Goal: Transaction & Acquisition: Purchase product/service

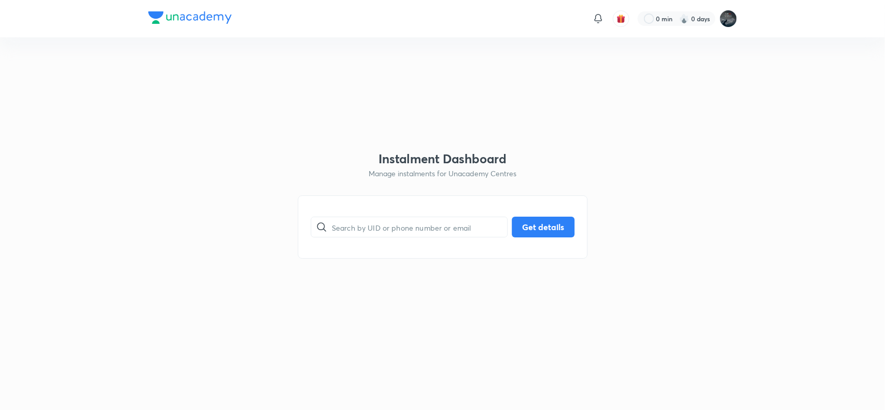
paste input "9391699669"
click at [388, 219] on input "9391699669" at bounding box center [419, 227] width 175 height 26
type input "9391699669"
click at [549, 219] on button "Get details" at bounding box center [543, 226] width 63 height 21
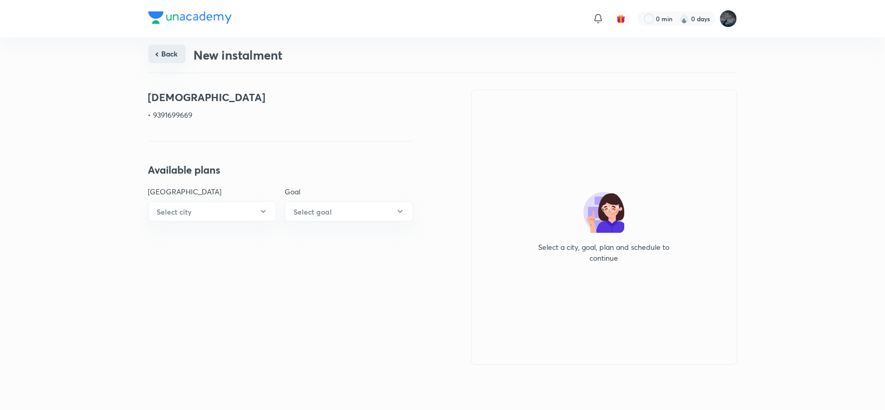
click at [166, 50] on button "Back" at bounding box center [166, 54] width 37 height 19
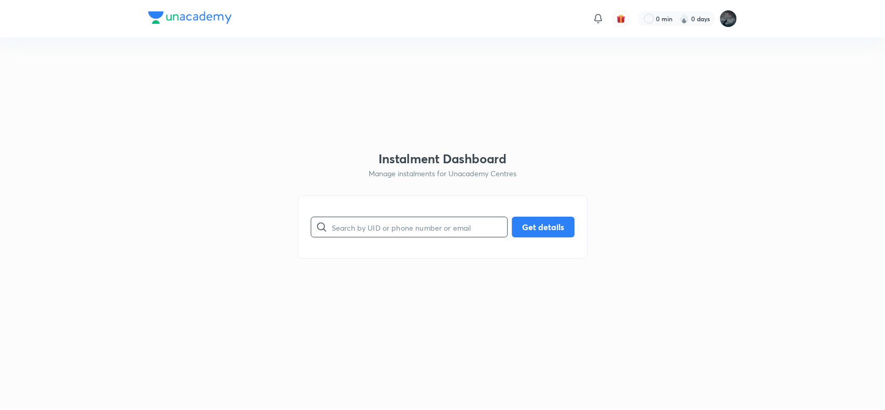
click at [400, 231] on input "text" at bounding box center [419, 227] width 175 height 26
type input "9502299699"
click at [547, 229] on button "Get details" at bounding box center [543, 226] width 63 height 21
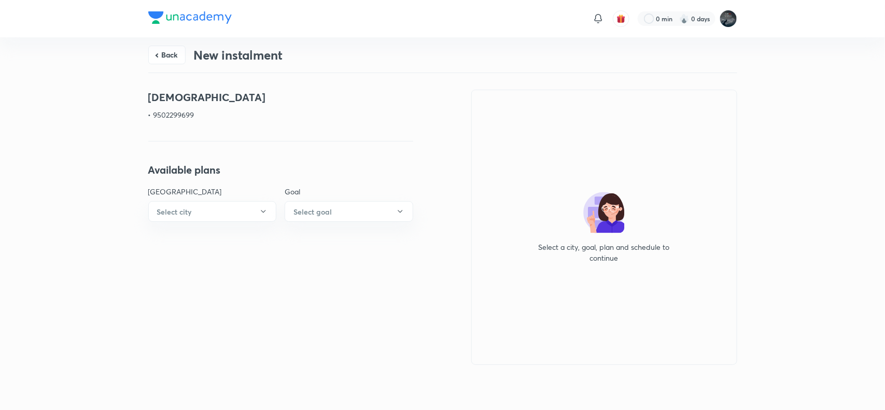
click at [177, 115] on p "• 9502299699" at bounding box center [280, 114] width 265 height 11
copy p "9502299699"
click at [167, 57] on button "Back" at bounding box center [166, 54] width 37 height 19
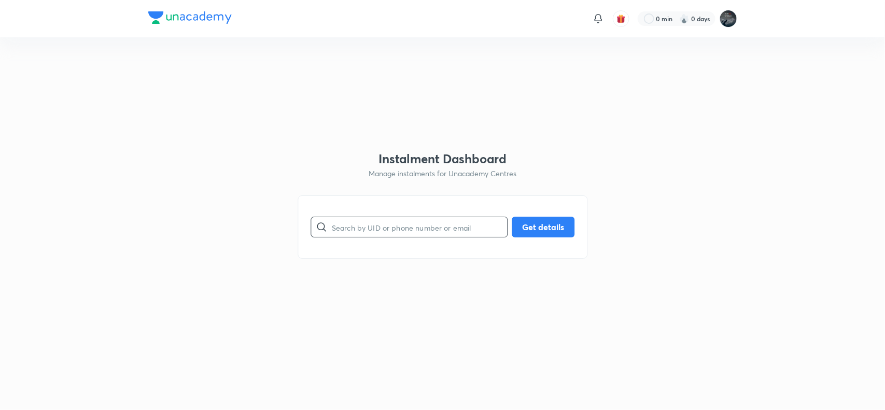
click at [387, 226] on input "text" at bounding box center [419, 227] width 175 height 26
paste input "7993399699"
type input "7993399699"
click at [537, 226] on button "Get details" at bounding box center [543, 226] width 63 height 21
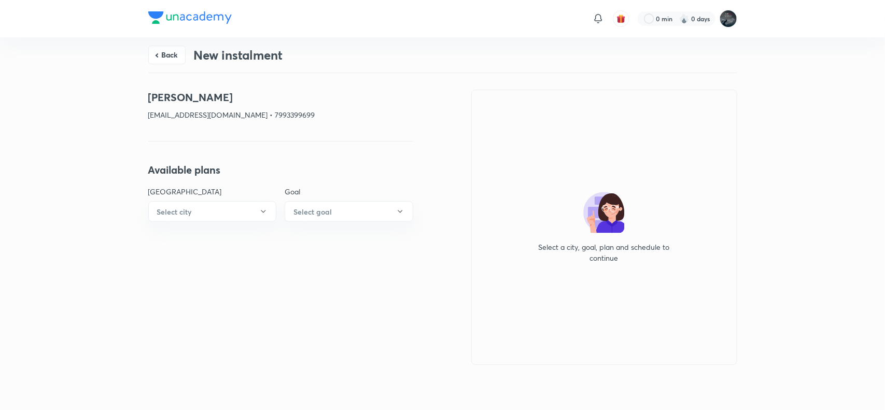
click at [315, 111] on p "muthyalabhavana.narayan@gmail.com • 7993399699" at bounding box center [280, 114] width 265 height 11
copy p "7993399699"
click at [167, 53] on button "Back" at bounding box center [166, 54] width 37 height 19
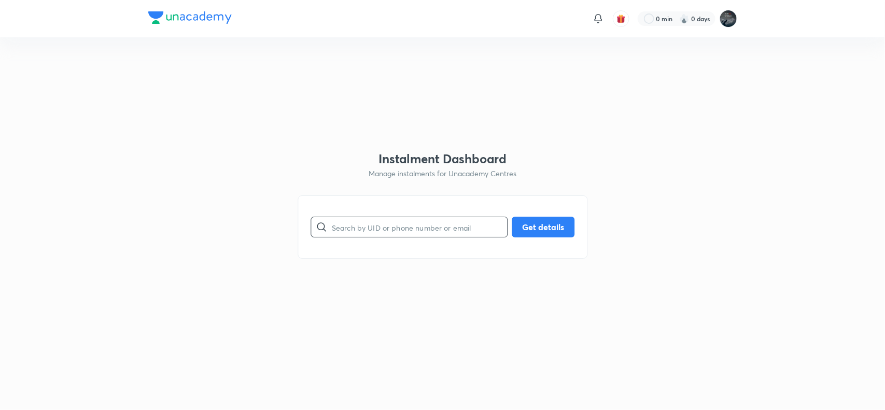
click at [343, 232] on input "text" at bounding box center [419, 227] width 175 height 26
paste input "muthyalabhavana.narayan@gmail.com"
type input "muthyalabhavana.narayan@gmail.com"
click at [566, 222] on button "Get details" at bounding box center [543, 226] width 63 height 21
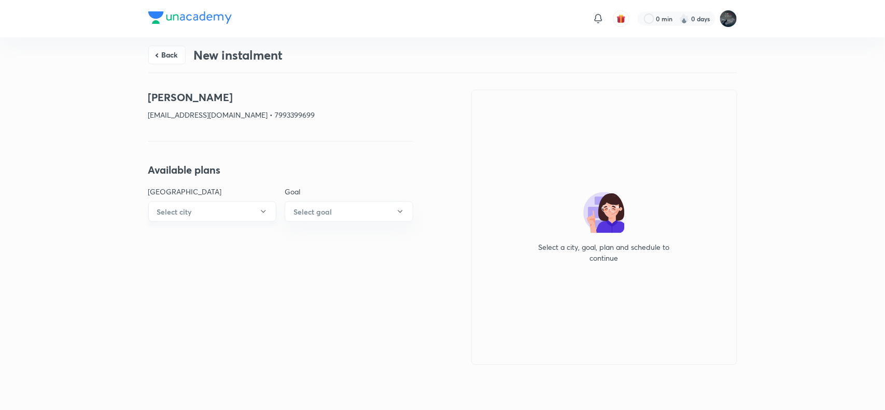
click at [237, 216] on button "Select city" at bounding box center [212, 211] width 129 height 21
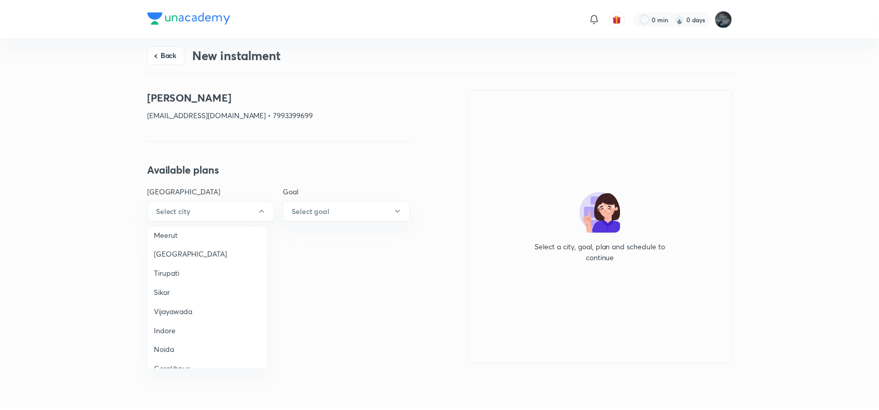
scroll to position [688, 0]
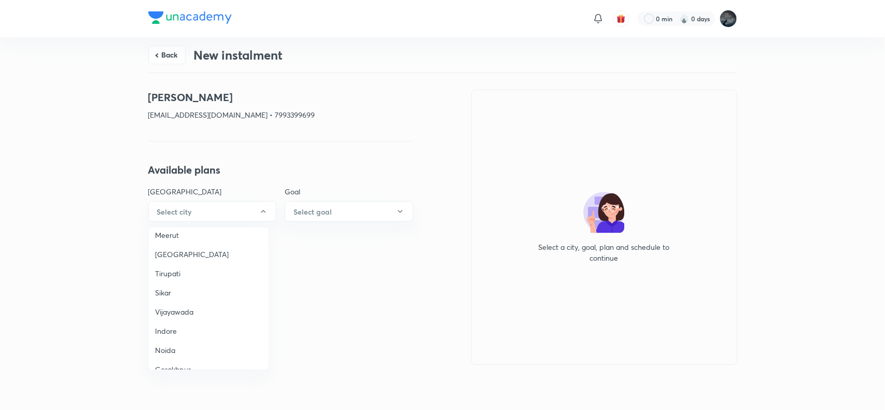
click at [187, 302] on li "Vijayawada" at bounding box center [209, 311] width 120 height 19
click at [324, 216] on h6 "Select goal" at bounding box center [312, 211] width 38 height 11
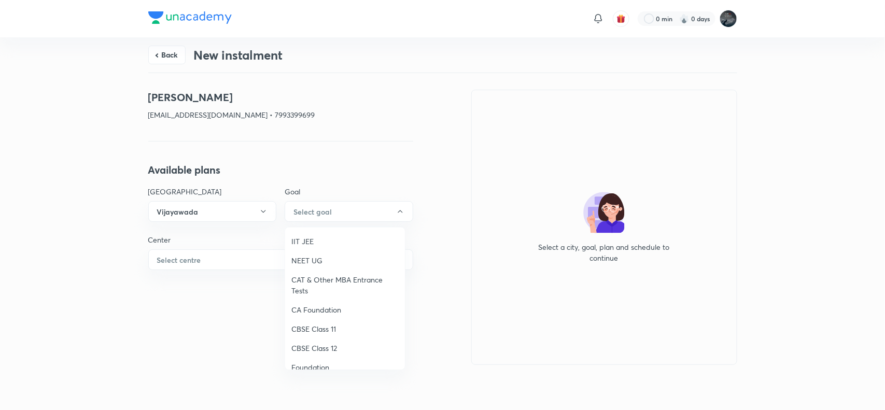
click at [304, 239] on span "IIT JEE" at bounding box center [344, 241] width 107 height 11
click at [234, 263] on button "Select centre" at bounding box center [280, 259] width 265 height 21
click at [177, 281] on li "Chaganti Mercantile" at bounding box center [209, 289] width 120 height 19
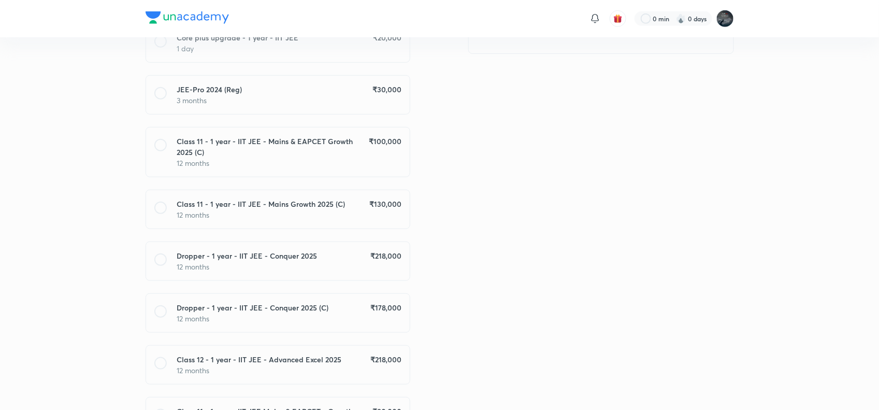
scroll to position [311, 0]
click at [367, 210] on p "12 months" at bounding box center [289, 214] width 224 height 11
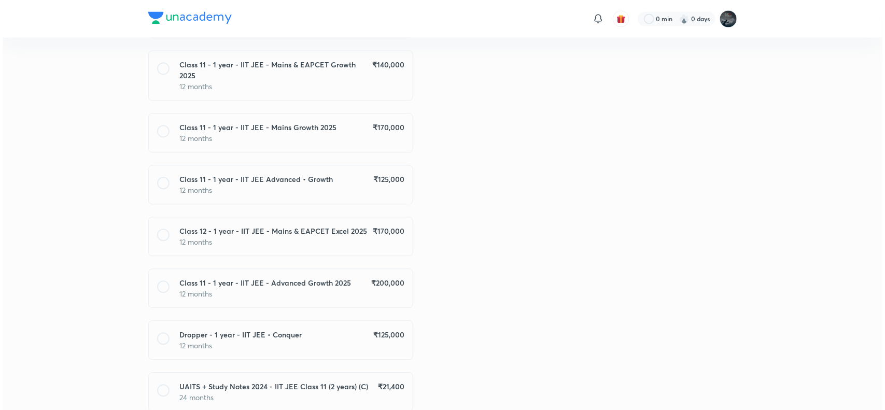
scroll to position [1128, 0]
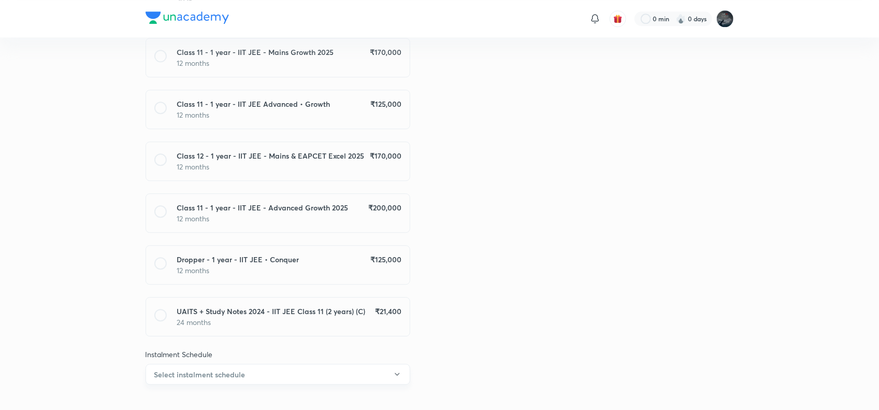
click at [332, 364] on button "Select instalment schedule" at bounding box center [278, 374] width 265 height 21
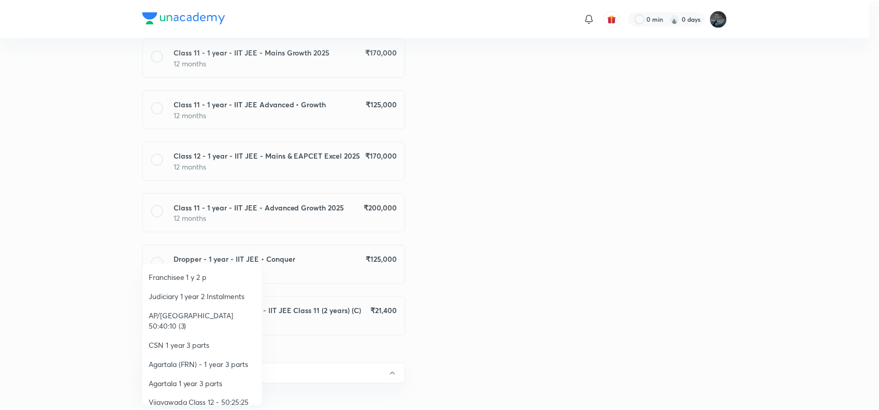
scroll to position [154, 0]
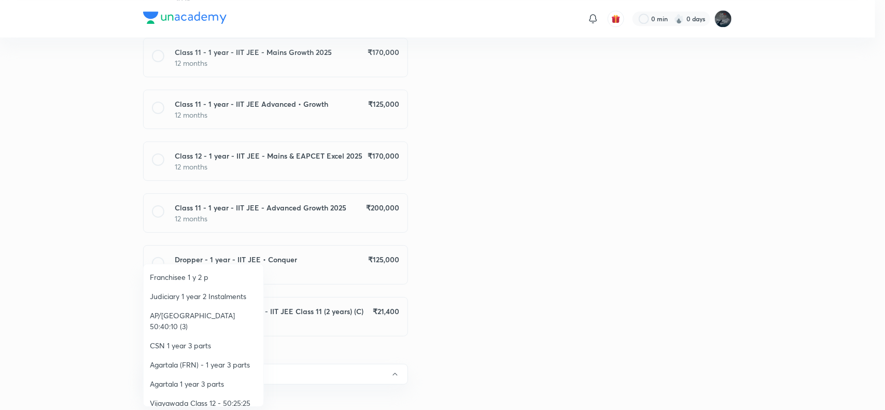
click at [220, 311] on span "AP/Telangana 50:40:10 (3)" at bounding box center [203, 321] width 107 height 22
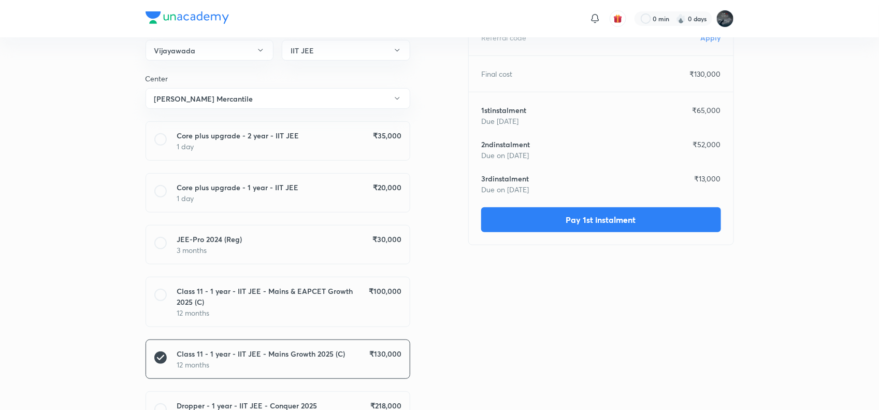
scroll to position [0, 0]
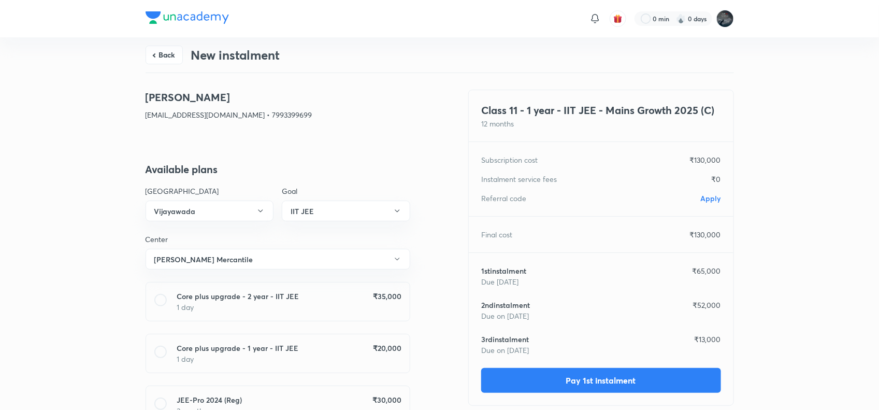
click at [717, 197] on span "Apply" at bounding box center [711, 198] width 20 height 10
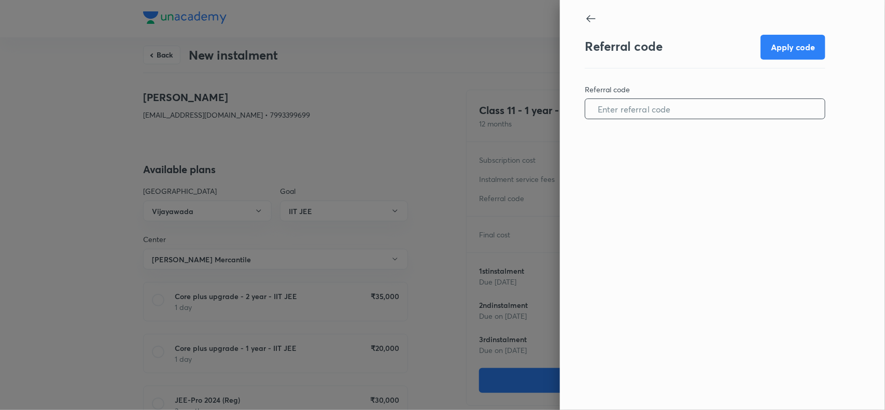
paste input "VIJA0960AANWRZ"
click at [649, 115] on input "text" at bounding box center [704, 109] width 239 height 26
type input "VIJA0960AANWRZ"
click at [796, 43] on button "Apply code" at bounding box center [792, 46] width 65 height 25
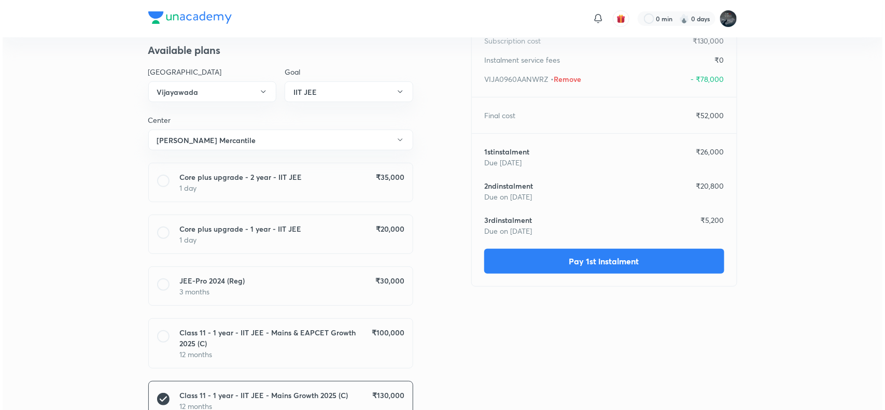
scroll to position [120, 0]
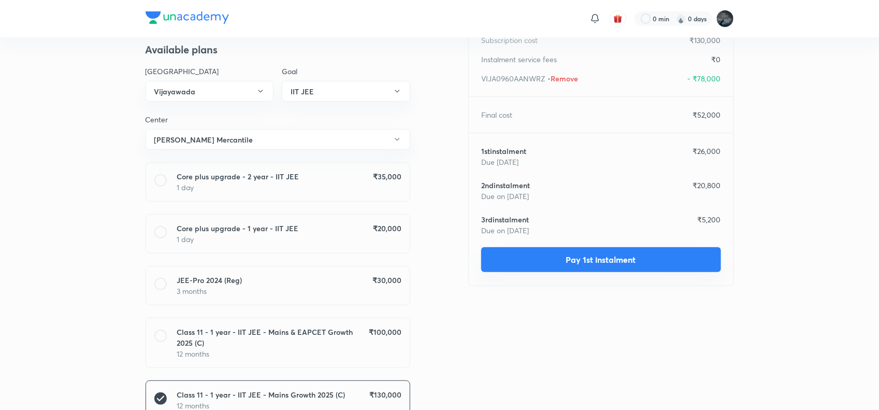
click at [615, 258] on button "Pay 1st instalment" at bounding box center [601, 259] width 240 height 25
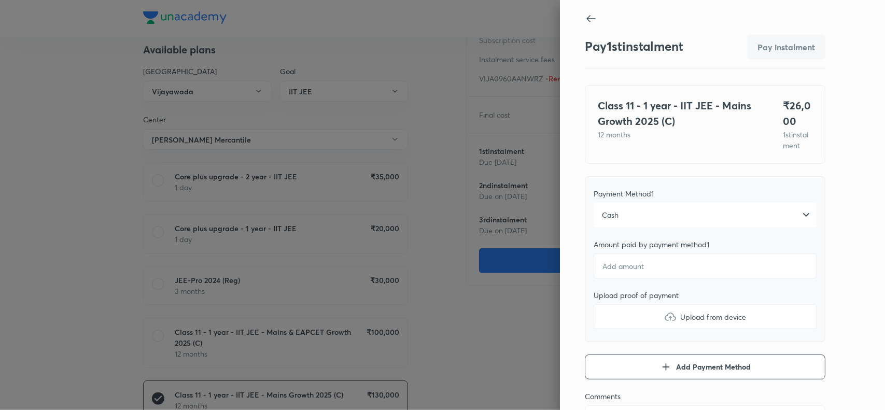
click at [655, 228] on div "Cash" at bounding box center [704, 215] width 223 height 25
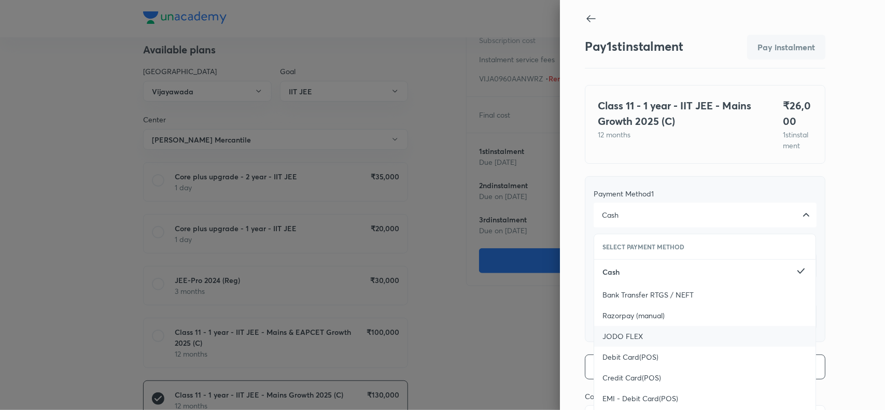
scroll to position [113, 0]
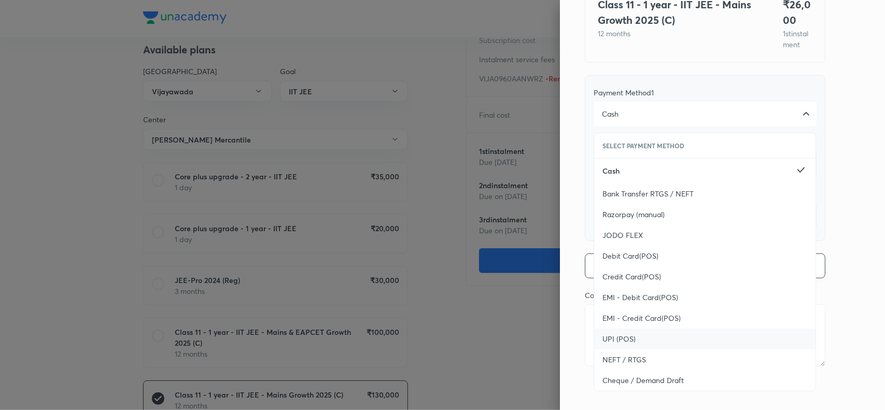
click at [635, 339] on div "UPI (POS)" at bounding box center [704, 339] width 221 height 21
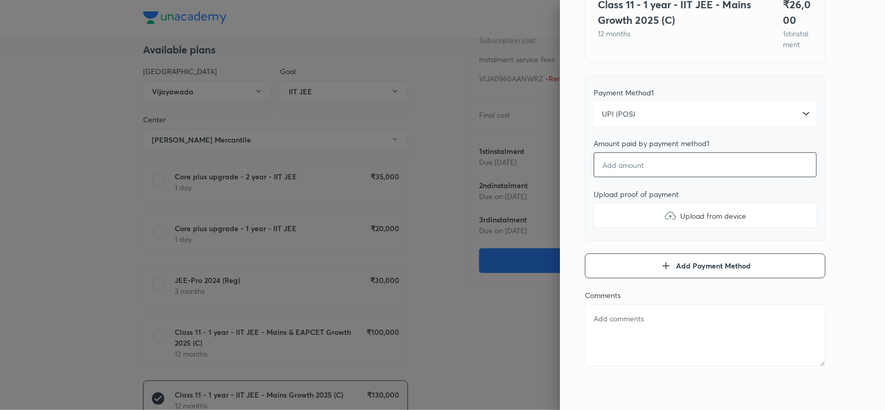
click at [671, 162] on input "number" at bounding box center [704, 164] width 223 height 25
type textarea "x"
type input "2"
type textarea "x"
type input "26"
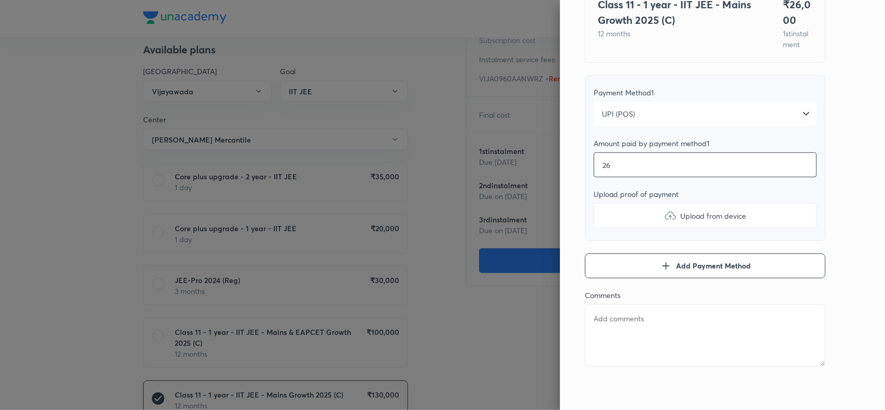
type textarea "x"
type input "260"
type textarea "x"
type input "2600"
type textarea "x"
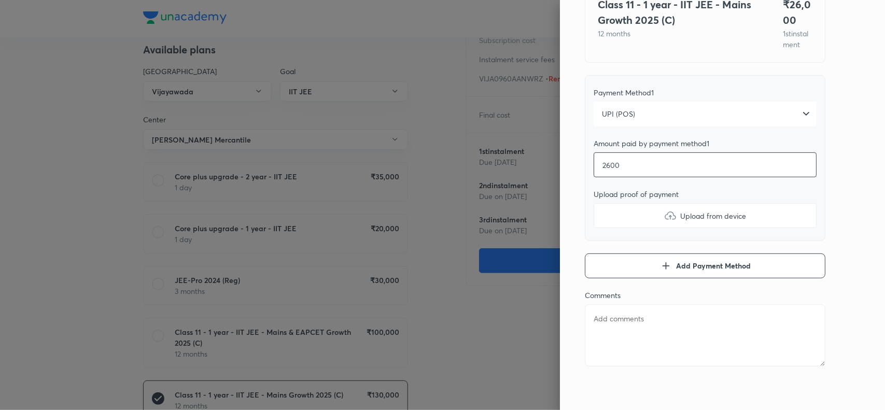
type input "26000"
type textarea "x"
type input "26000"
click at [664, 215] on img at bounding box center [670, 215] width 12 height 12
click at [0, 0] on input "Upload from device" at bounding box center [0, 0] width 0 height 0
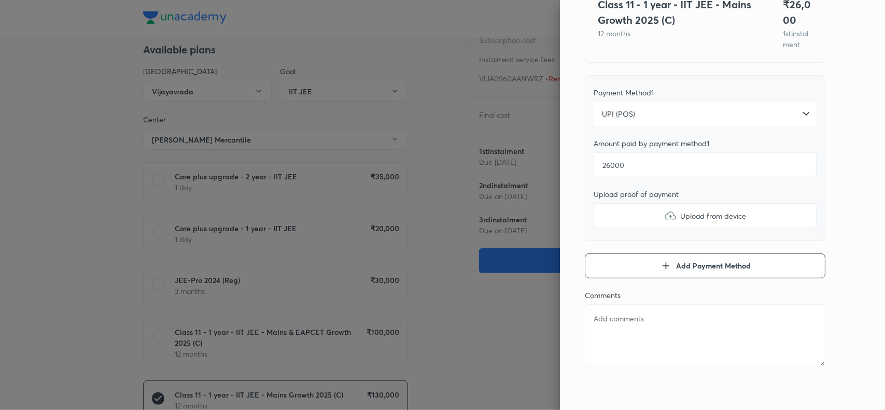
type textarea "x"
click at [646, 325] on textarea at bounding box center [705, 335] width 240 height 62
paste textarea "VIJA0960AANWRZ"
type textarea "VIJA0960AANWRZ"
type textarea "x"
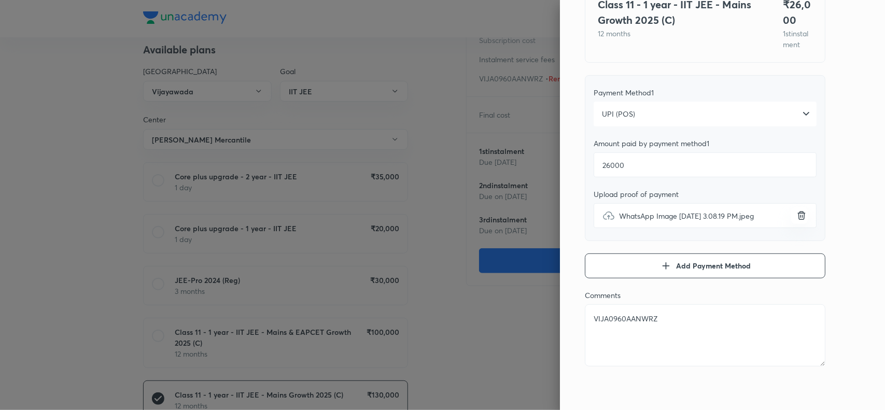
click at [614, 319] on textarea "VIJA0960AANWRZ" at bounding box center [705, 335] width 240 height 62
paste textarea "Bavana mutyala"
type textarea "Bavana mutyala"
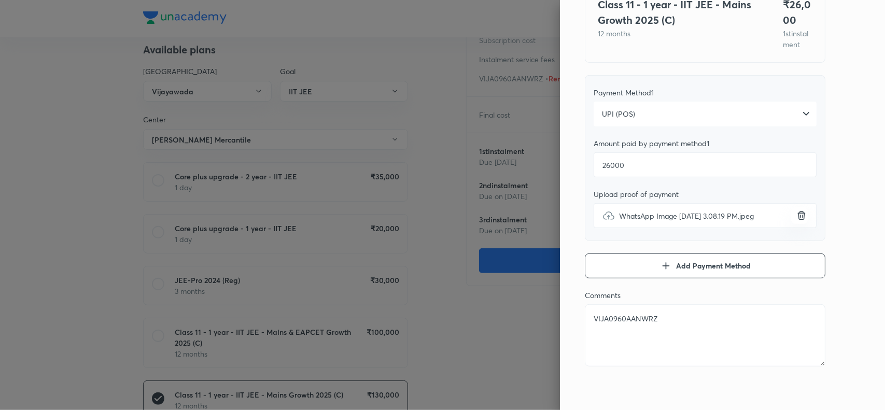
type textarea "x"
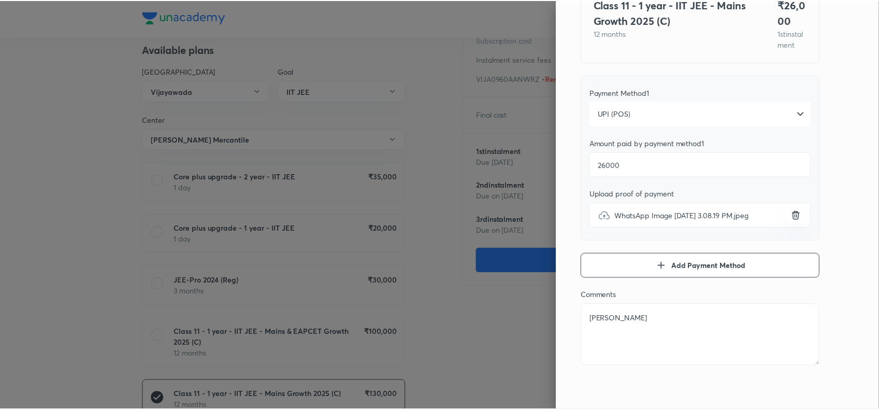
scroll to position [0, 0]
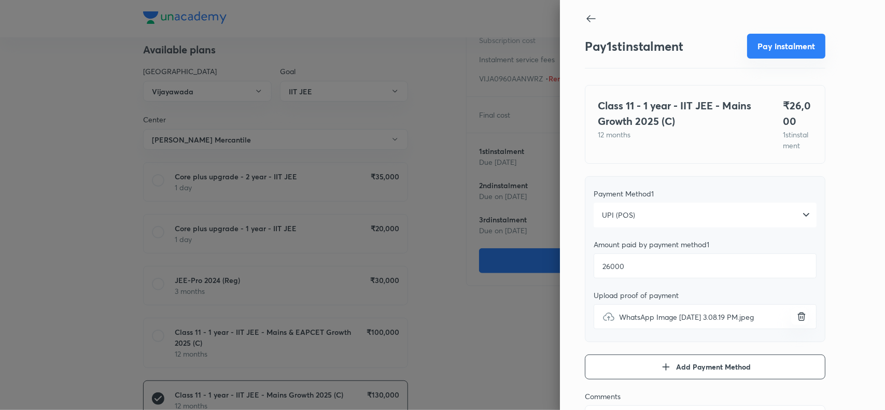
type textarea "Bavana mutyala"
click at [775, 48] on button "Pay instalment" at bounding box center [786, 46] width 78 height 25
type textarea "x"
